Goal: Find specific fact: Find specific fact

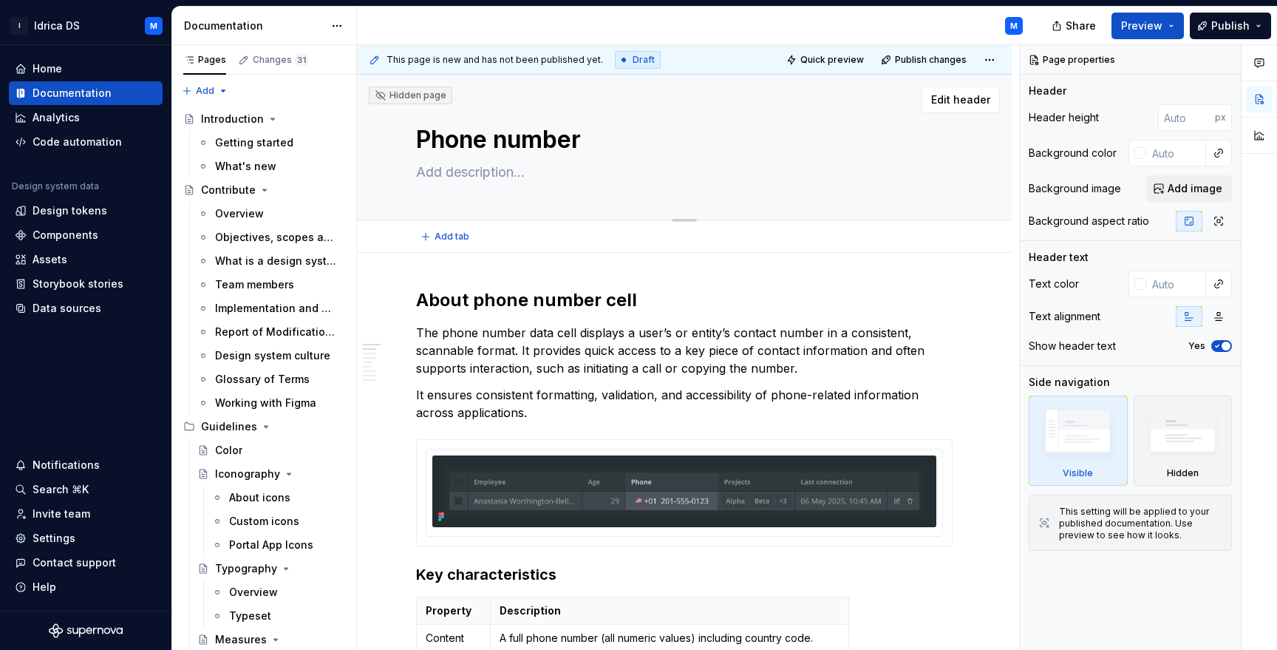
scroll to position [162, 0]
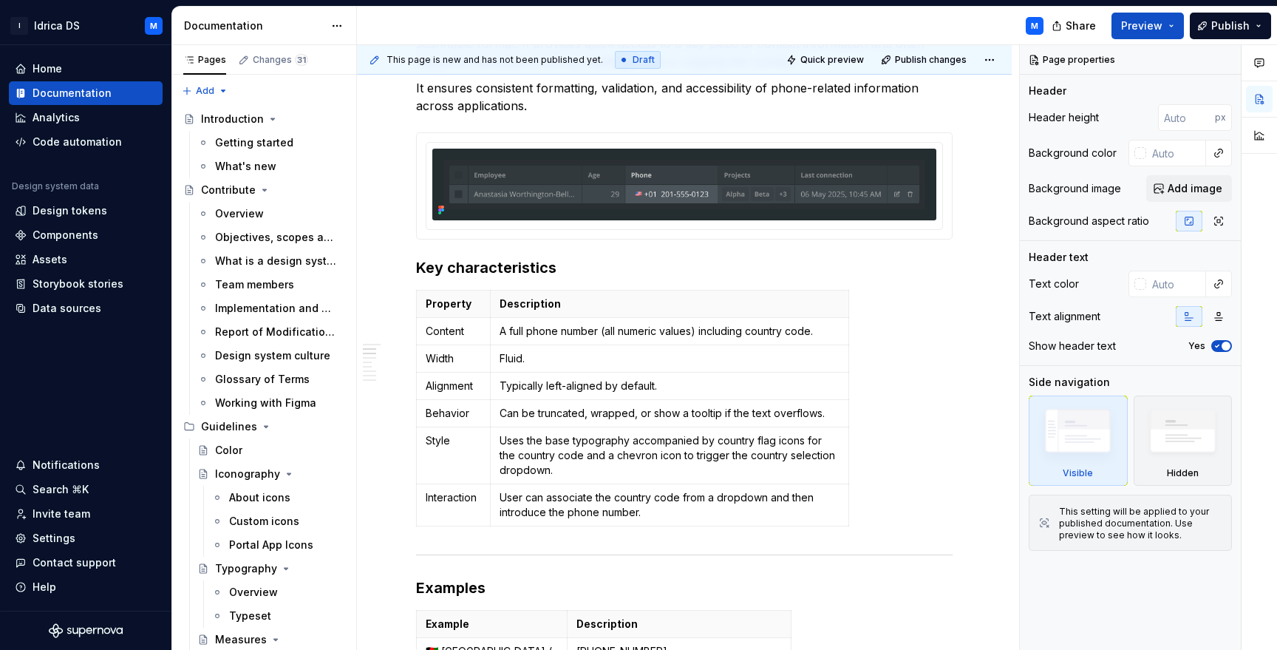
type textarea "*"
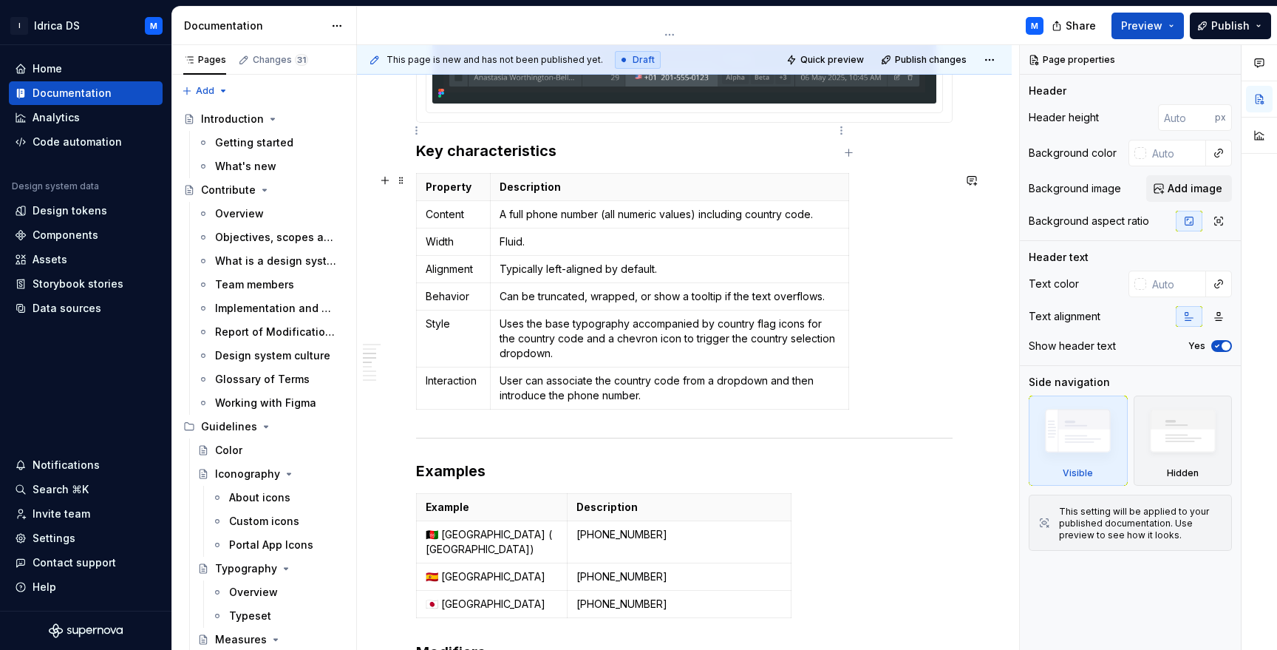
scroll to position [562, 0]
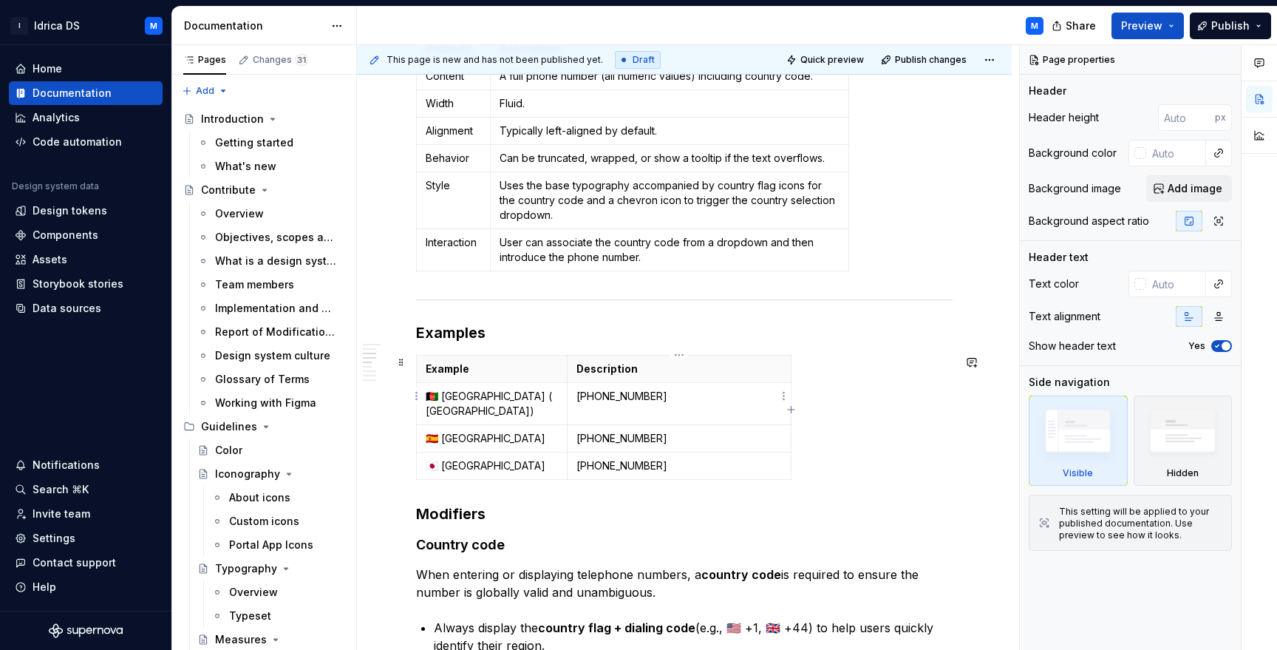
click at [615, 398] on p "[PHONE_NUMBER]" at bounding box center [679, 396] width 205 height 15
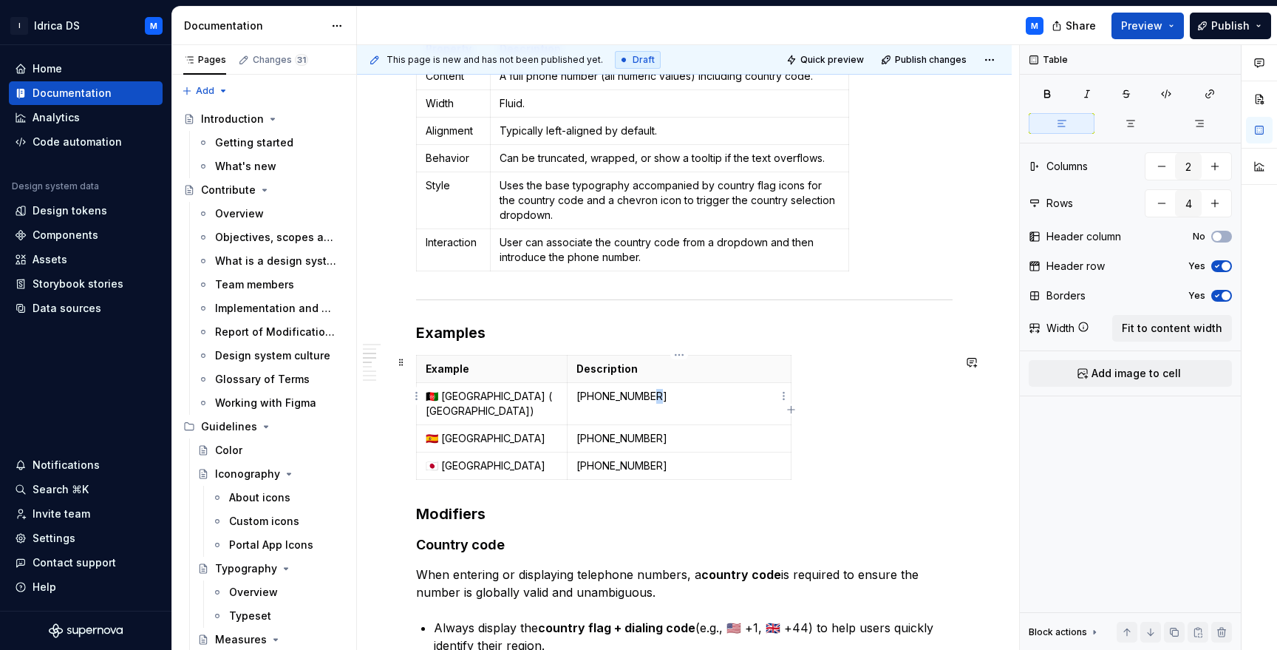
click at [648, 396] on p "[PHONE_NUMBER]" at bounding box center [679, 396] width 205 height 15
click at [614, 431] on p "[PHONE_NUMBER]" at bounding box center [679, 438] width 205 height 15
click at [619, 431] on p "[PHONE_NUMBER]" at bounding box center [679, 438] width 205 height 15
click at [642, 431] on p "[PHONE_NUMBER]" at bounding box center [679, 438] width 205 height 15
click at [618, 458] on p "[PHONE_NUMBER]" at bounding box center [679, 465] width 205 height 15
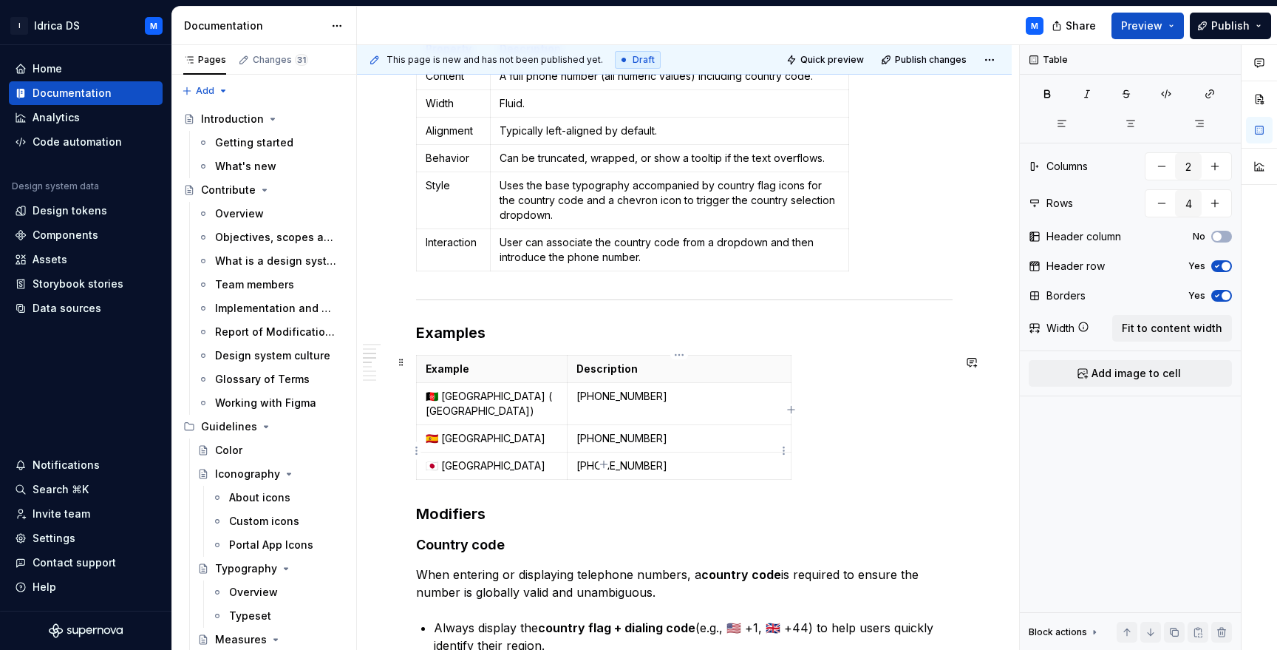
click at [641, 458] on p "[PHONE_NUMBER]" at bounding box center [679, 465] width 205 height 15
click at [855, 414] on div "Example Description 🇦🇫 [GEOGRAPHIC_DATA] ( [GEOGRAPHIC_DATA]) [PHONE_NUMBER] 🇪🇸…" at bounding box center [684, 420] width 537 height 131
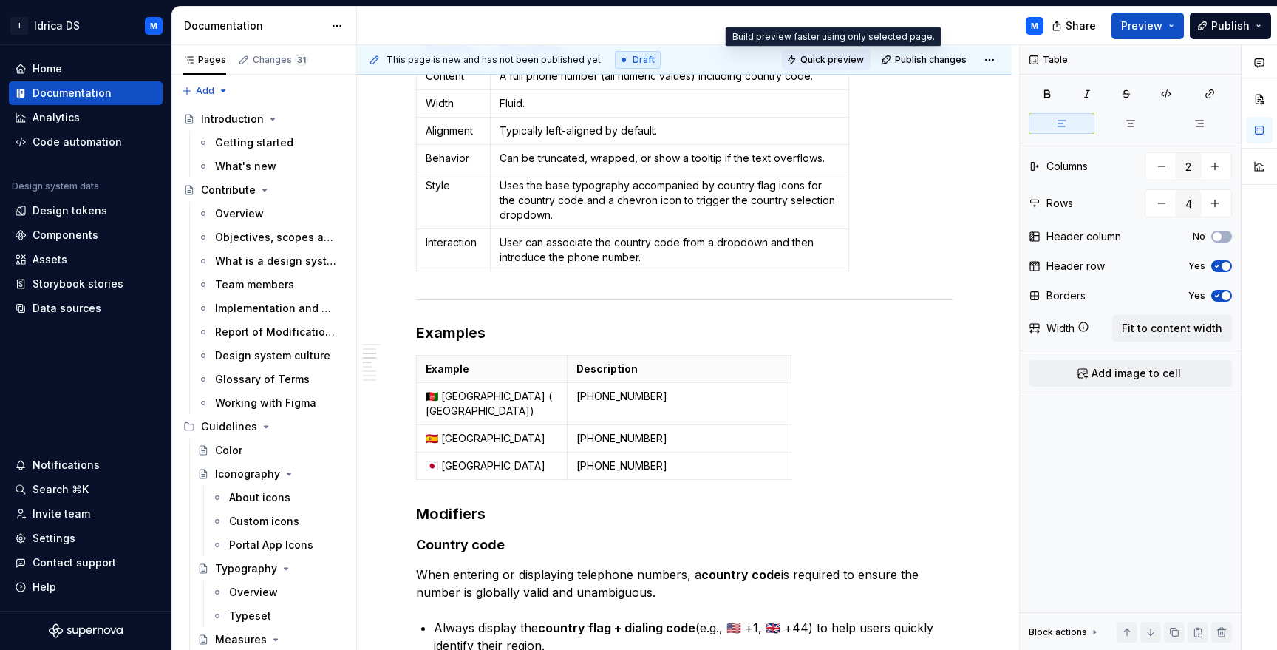
click at [845, 57] on span "Quick preview" at bounding box center [833, 60] width 64 height 12
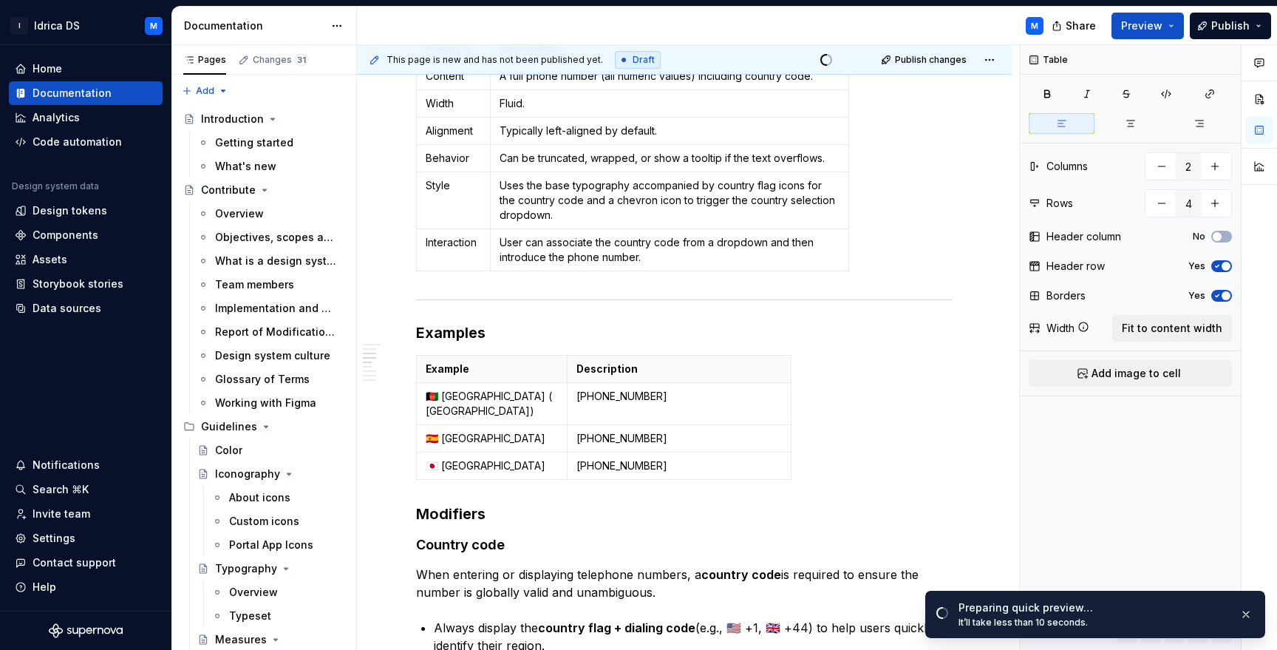
type textarea "*"
